Goal: Task Accomplishment & Management: Manage account settings

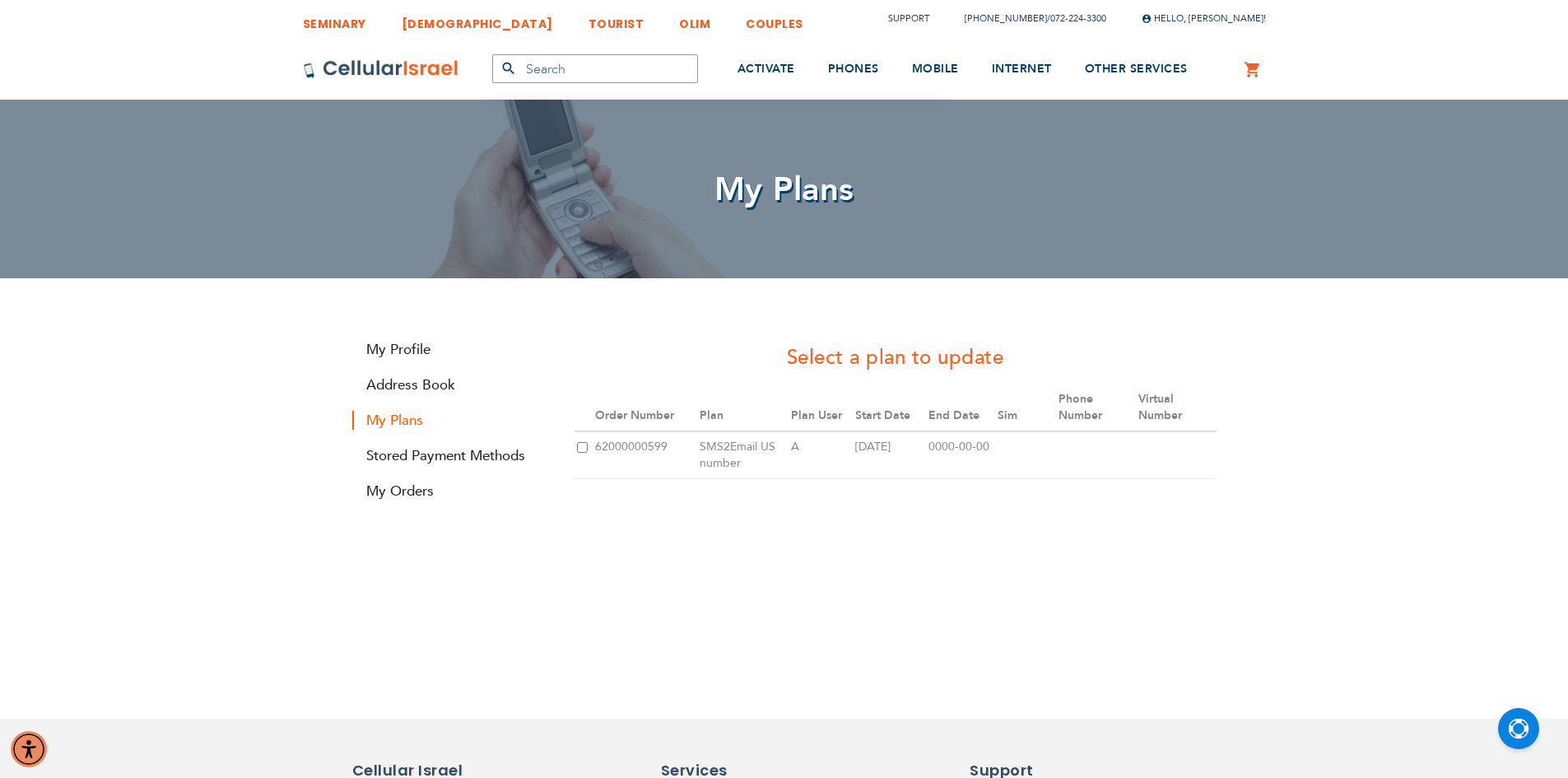
click at [580, 451] on input "checkbox" at bounding box center [582, 447] width 11 height 11
checkbox input "true"
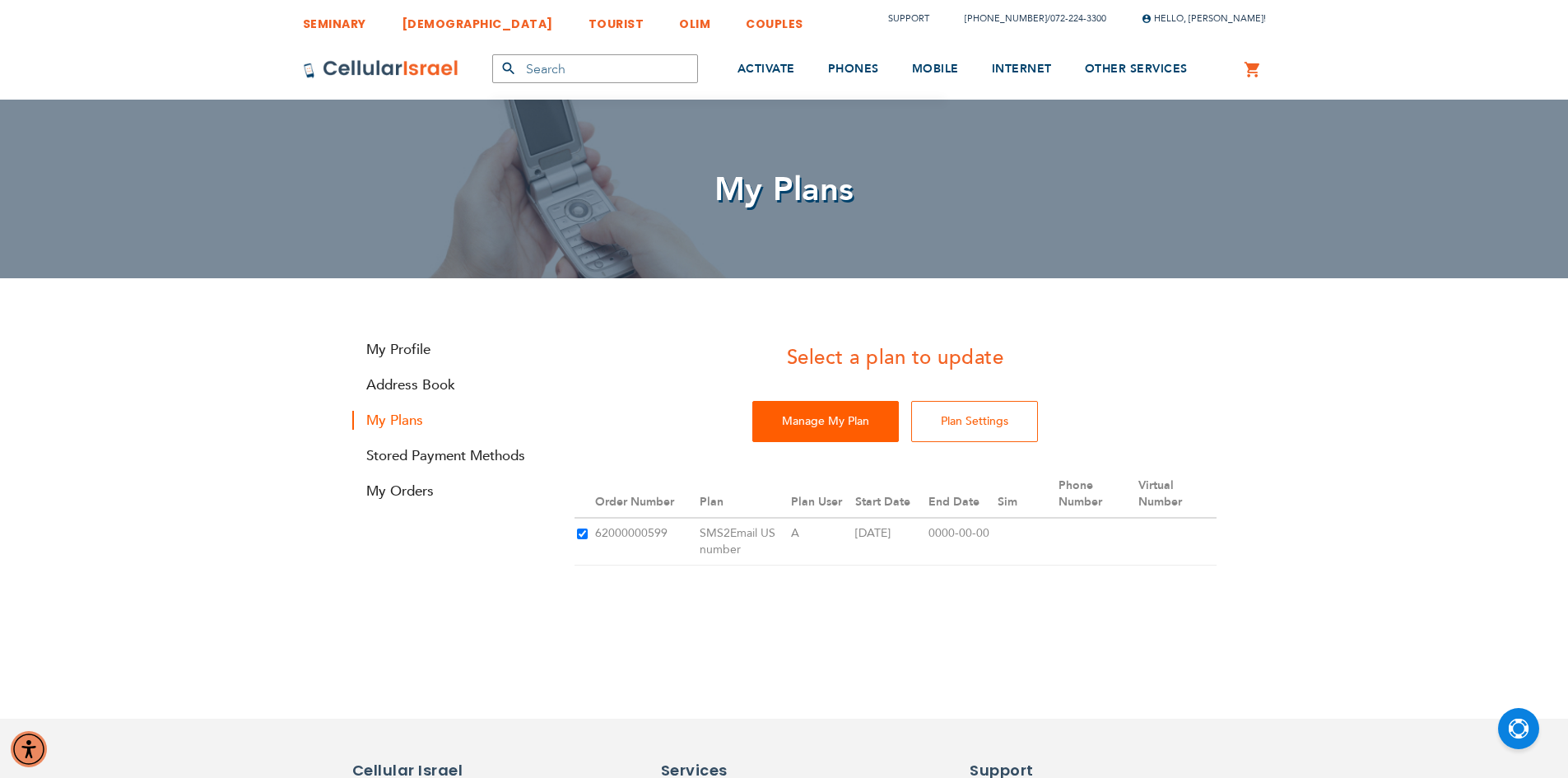
click at [815, 423] on input "Manage My Plan" at bounding box center [825, 422] width 146 height 42
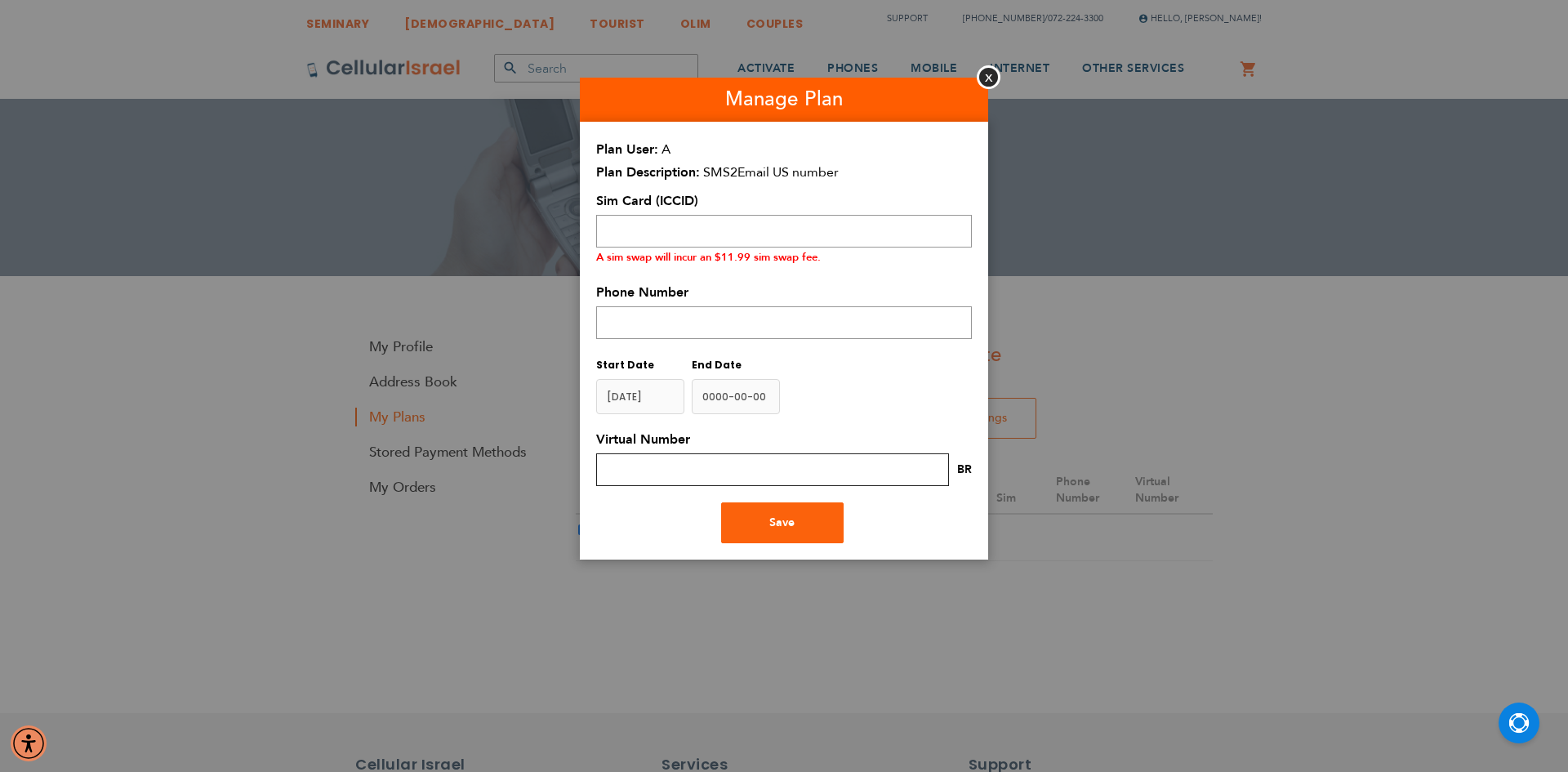
click at [809, 475] on input "text" at bounding box center [772, 469] width 352 height 32
click at [993, 66] on button "Close" at bounding box center [989, 78] width 24 height 24
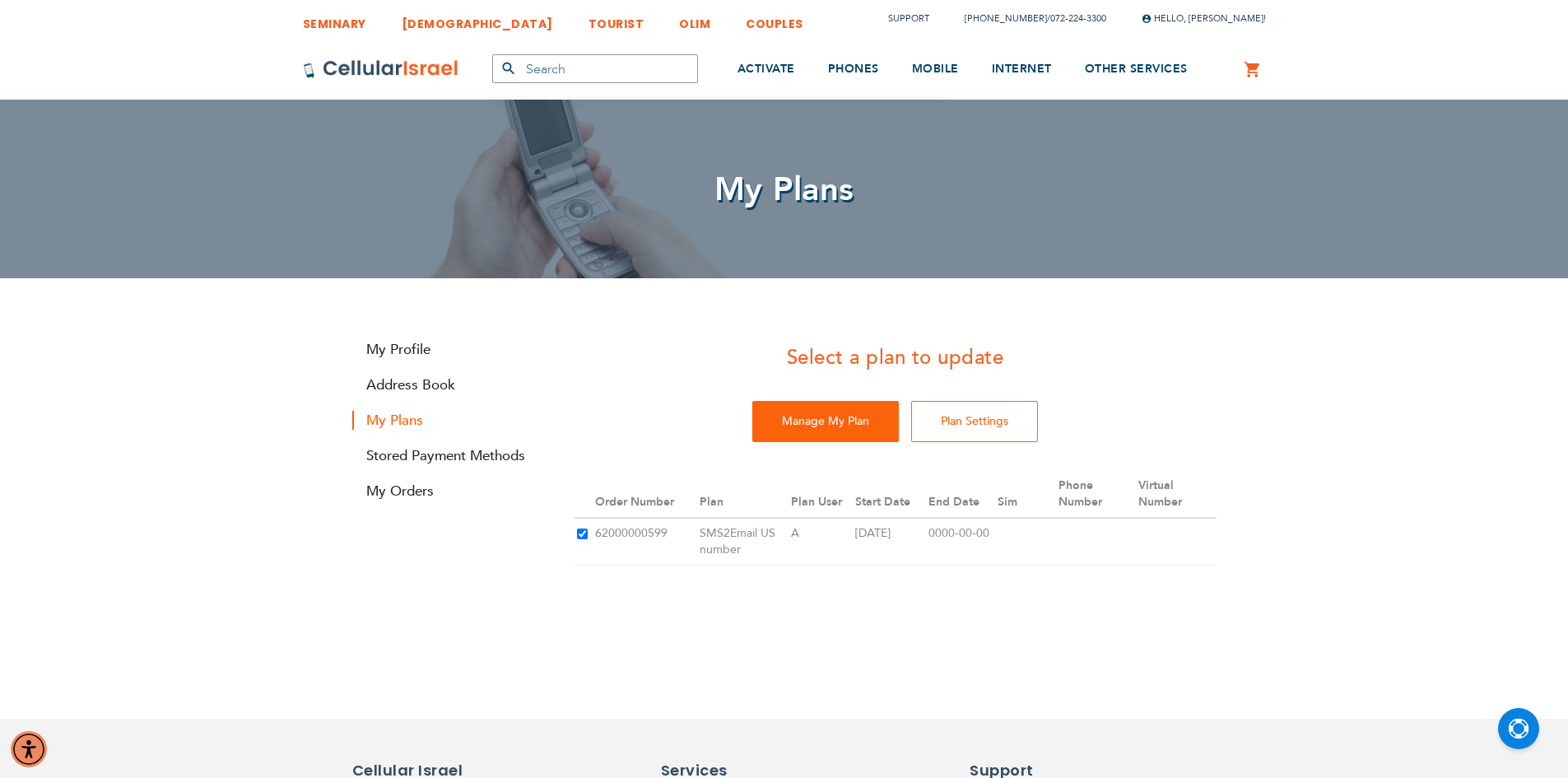
click at [400, 468] on li "Stored Payment Methods" at bounding box center [451, 456] width 198 height 36
click at [399, 492] on link "My Orders" at bounding box center [451, 491] width 198 height 19
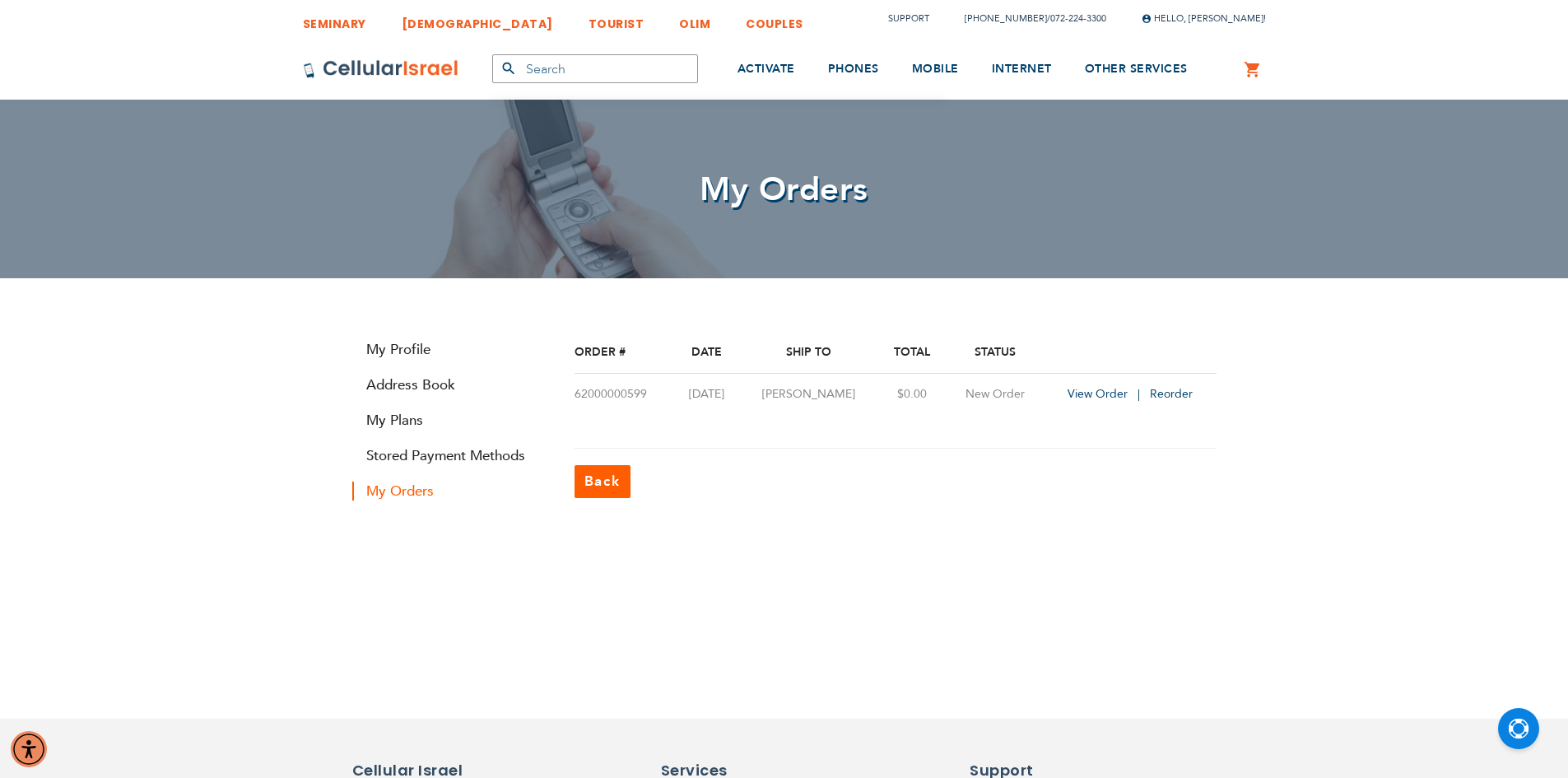
click at [746, 24] on link "COUPLES" at bounding box center [775, 19] width 57 height 31
